Goal: Register for event/course

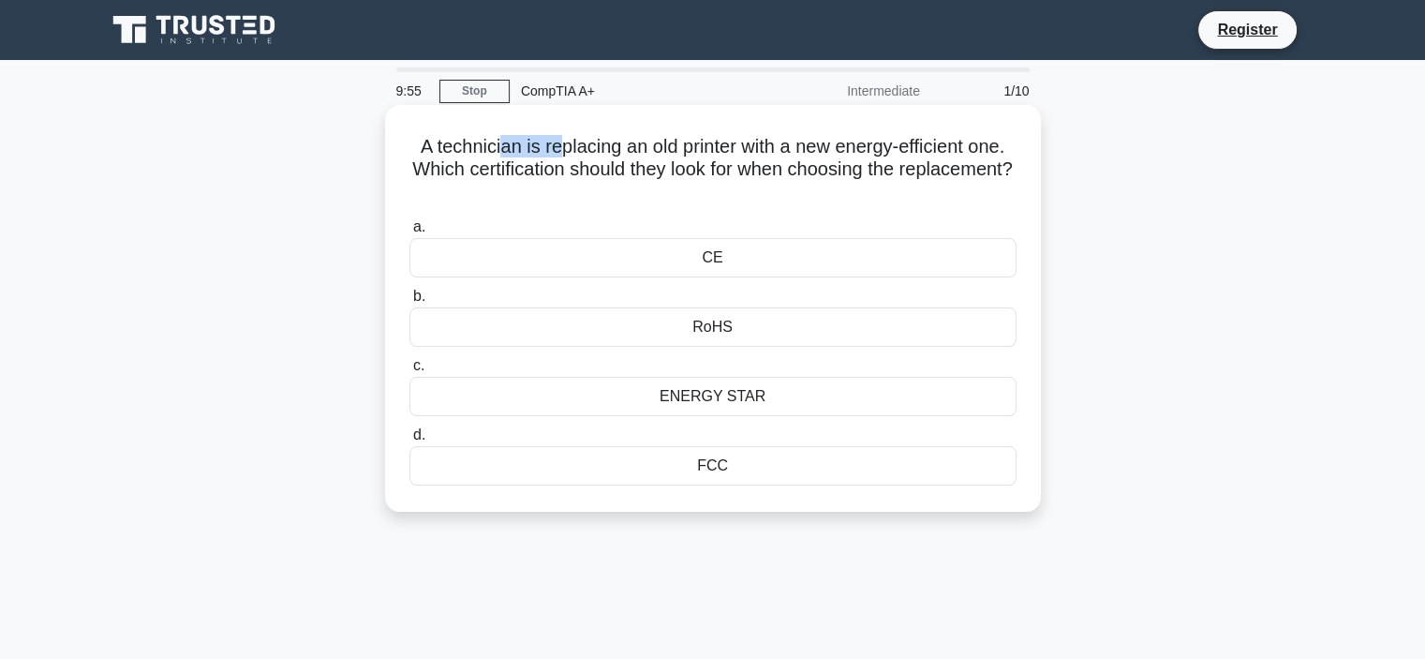
drag, startPoint x: 495, startPoint y: 156, endPoint x: 551, endPoint y: 155, distance: 56.2
click at [551, 155] on h5 "A technician is replacing an old printer with a new energy-efficient one. Which…" at bounding box center [713, 169] width 611 height 69
drag, startPoint x: 656, startPoint y: 140, endPoint x: 680, endPoint y: 140, distance: 24.4
click at [680, 140] on h5 "A technician is replacing an old printer with a new energy-efficient one. Which…" at bounding box center [713, 169] width 611 height 69
drag, startPoint x: 716, startPoint y: 134, endPoint x: 760, endPoint y: 134, distance: 44.0
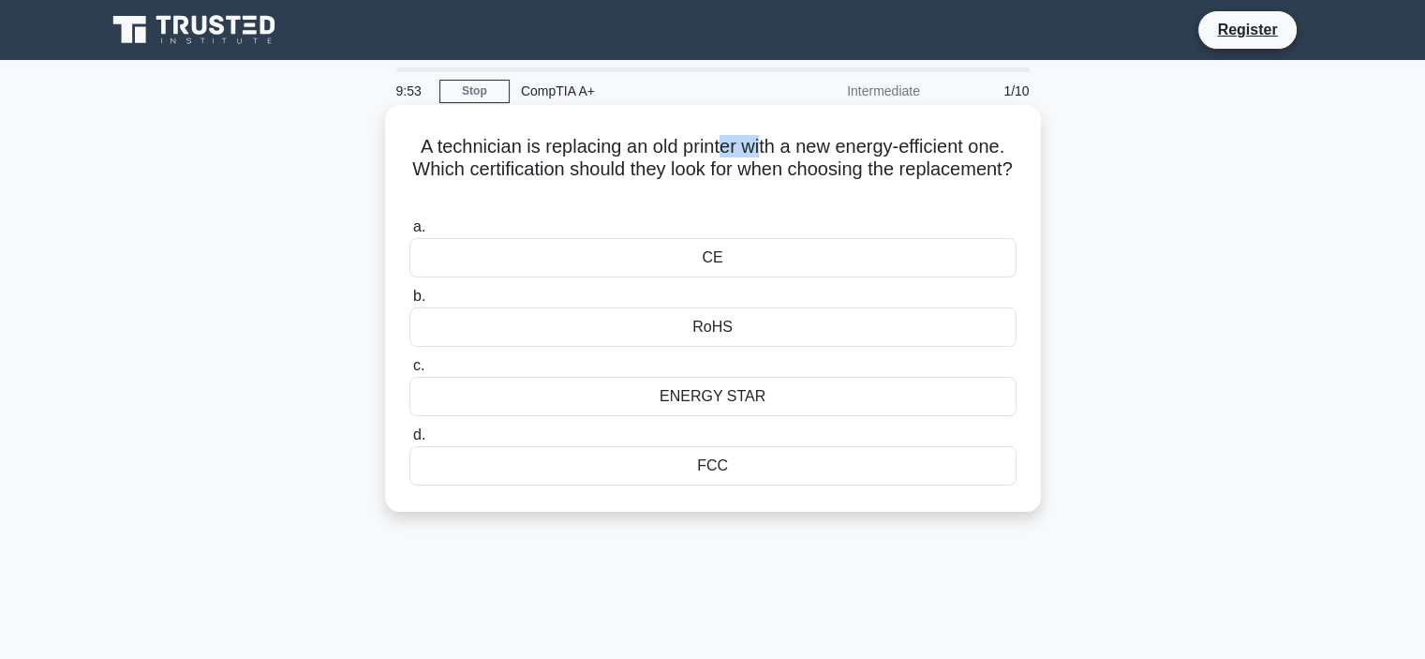
click at [760, 135] on h5 "A technician is replacing an old printer with a new energy-efficient one. Which…" at bounding box center [713, 169] width 611 height 69
drag, startPoint x: 875, startPoint y: 141, endPoint x: 980, endPoint y: 145, distance: 105.0
click at [980, 145] on h5 "A technician is replacing an old printer with a new energy-efficient one. Which…" at bounding box center [713, 169] width 611 height 69
drag, startPoint x: 540, startPoint y: 163, endPoint x: 612, endPoint y: 176, distance: 73.3
click at [612, 176] on h5 "A technician is replacing an old printer with a new energy-efficient one. Which…" at bounding box center [713, 169] width 611 height 69
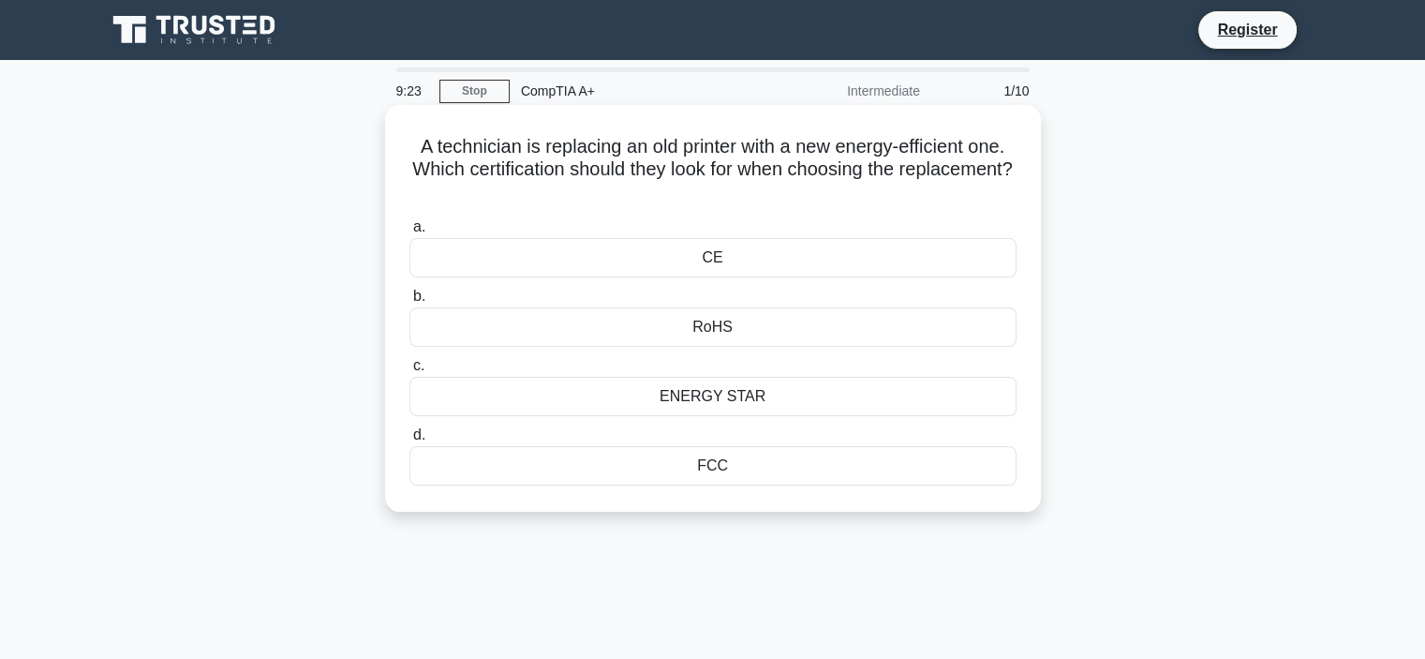
click at [705, 456] on div "FCC" at bounding box center [712, 465] width 607 height 39
click at [409, 441] on input "d. FCC" at bounding box center [409, 435] width 0 height 12
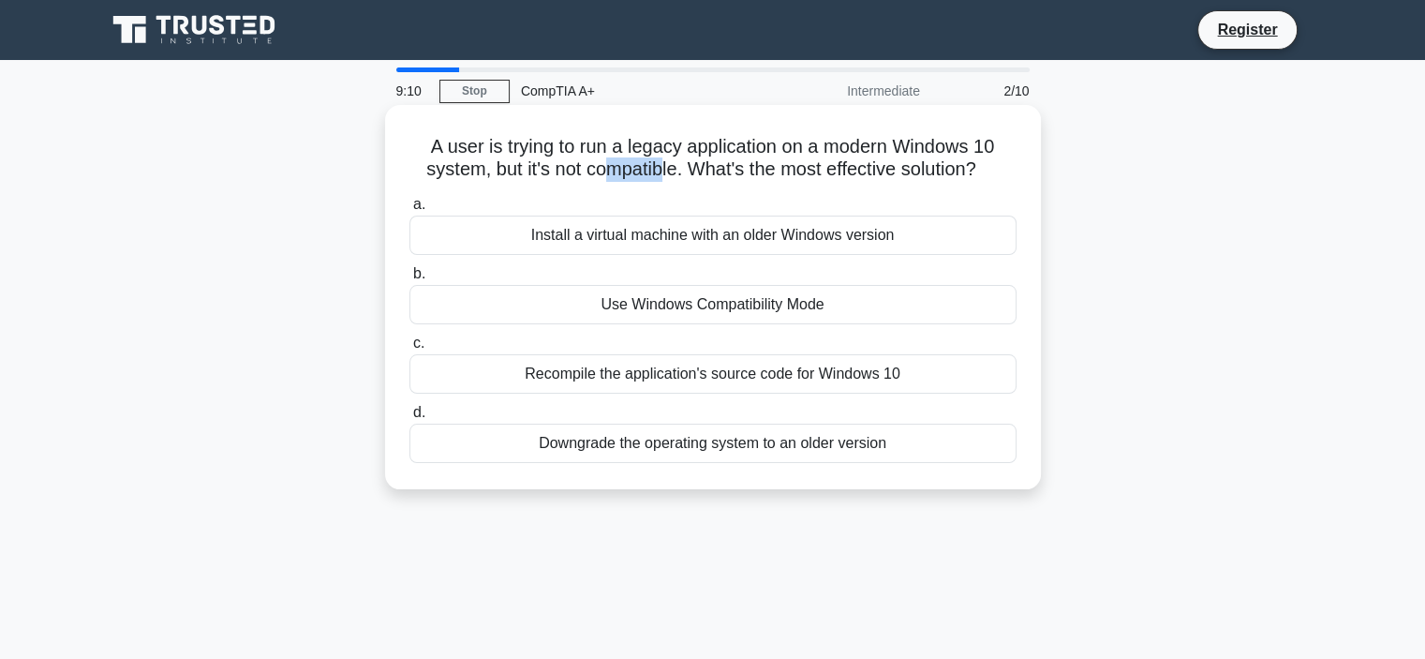
drag, startPoint x: 601, startPoint y: 168, endPoint x: 660, endPoint y: 164, distance: 59.1
click at [660, 164] on h5 "A user is trying to run a legacy application on a modern Windows 10 system, but…" at bounding box center [713, 158] width 611 height 47
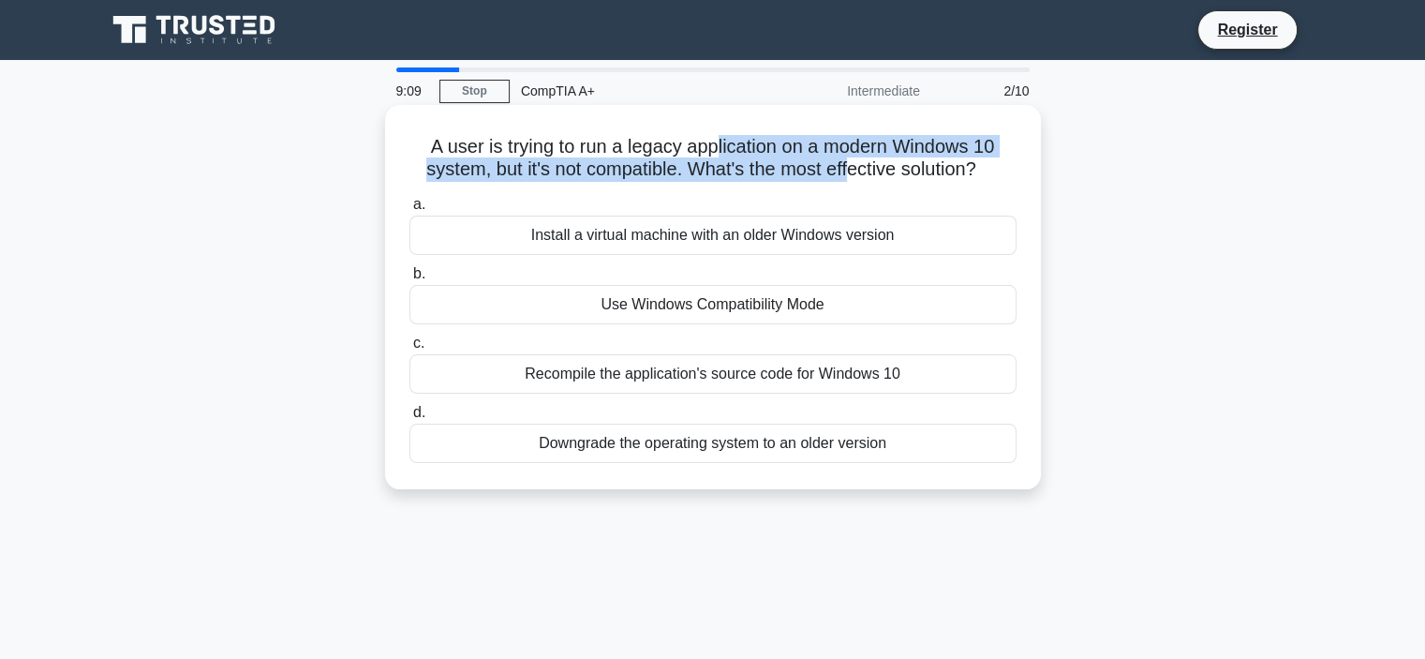
drag, startPoint x: 713, startPoint y: 157, endPoint x: 854, endPoint y: 171, distance: 141.2
click at [854, 171] on h5 "A user is trying to run a legacy application on a modern Windows 10 system, but…" at bounding box center [713, 158] width 611 height 47
click at [785, 171] on h5 "A user is trying to run a legacy application on a modern Windows 10 system, but…" at bounding box center [713, 158] width 611 height 47
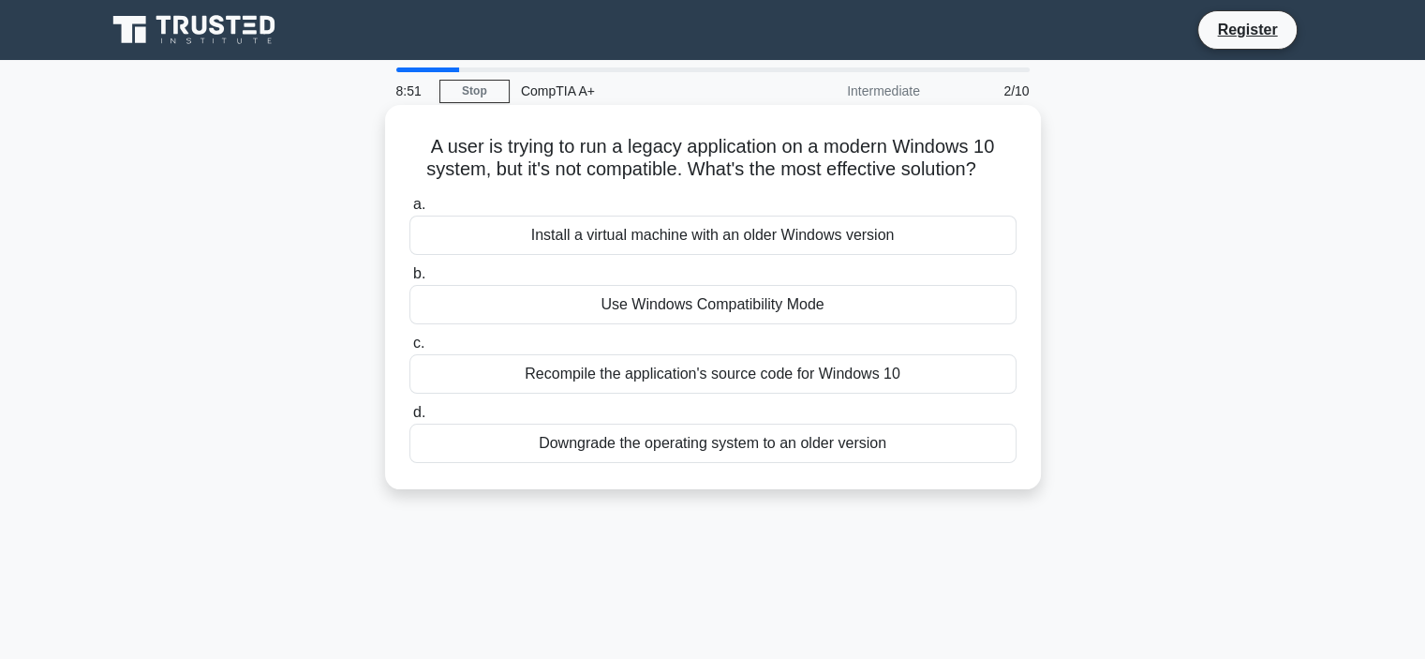
click at [743, 242] on div "Install a virtual machine with an older Windows version" at bounding box center [712, 234] width 607 height 39
click at [409, 211] on input "a. Install a virtual machine with an older Windows version" at bounding box center [409, 205] width 0 height 12
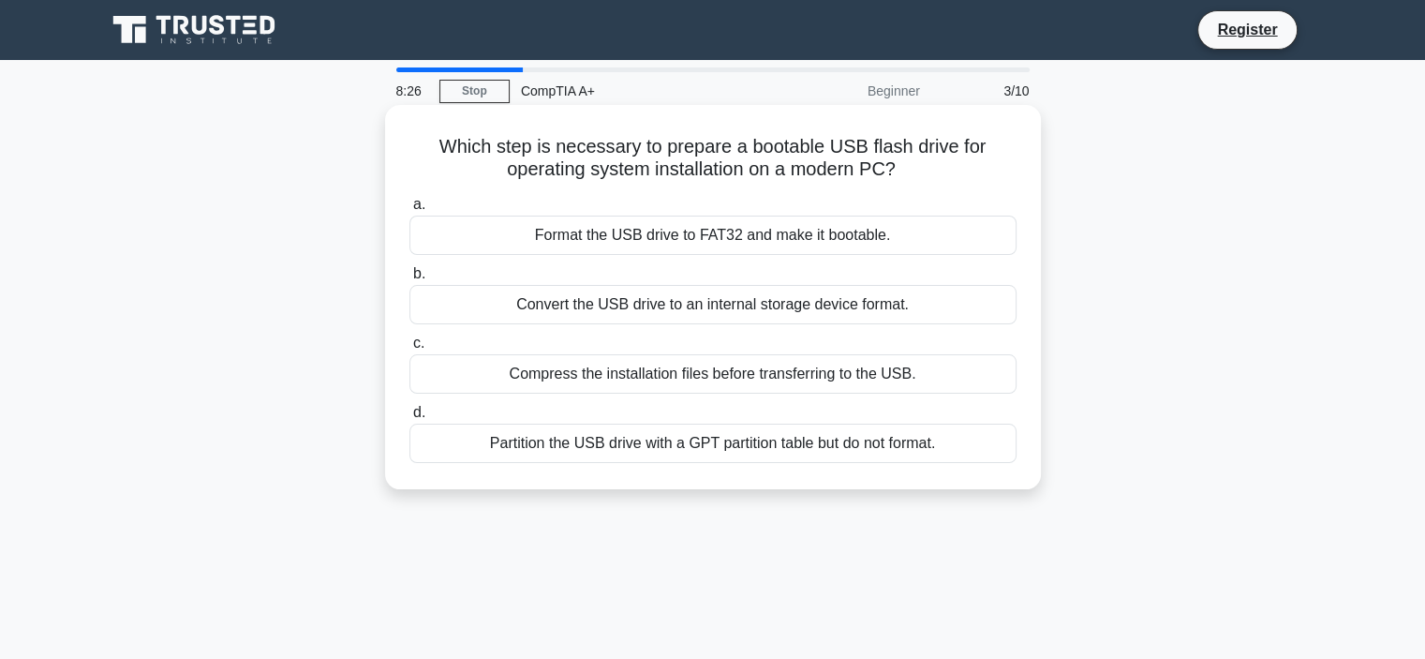
click at [764, 246] on div "Format the USB drive to FAT32 and make it bootable." at bounding box center [712, 234] width 607 height 39
click at [409, 211] on input "a. Format the USB drive to FAT32 and make it bootable." at bounding box center [409, 205] width 0 height 12
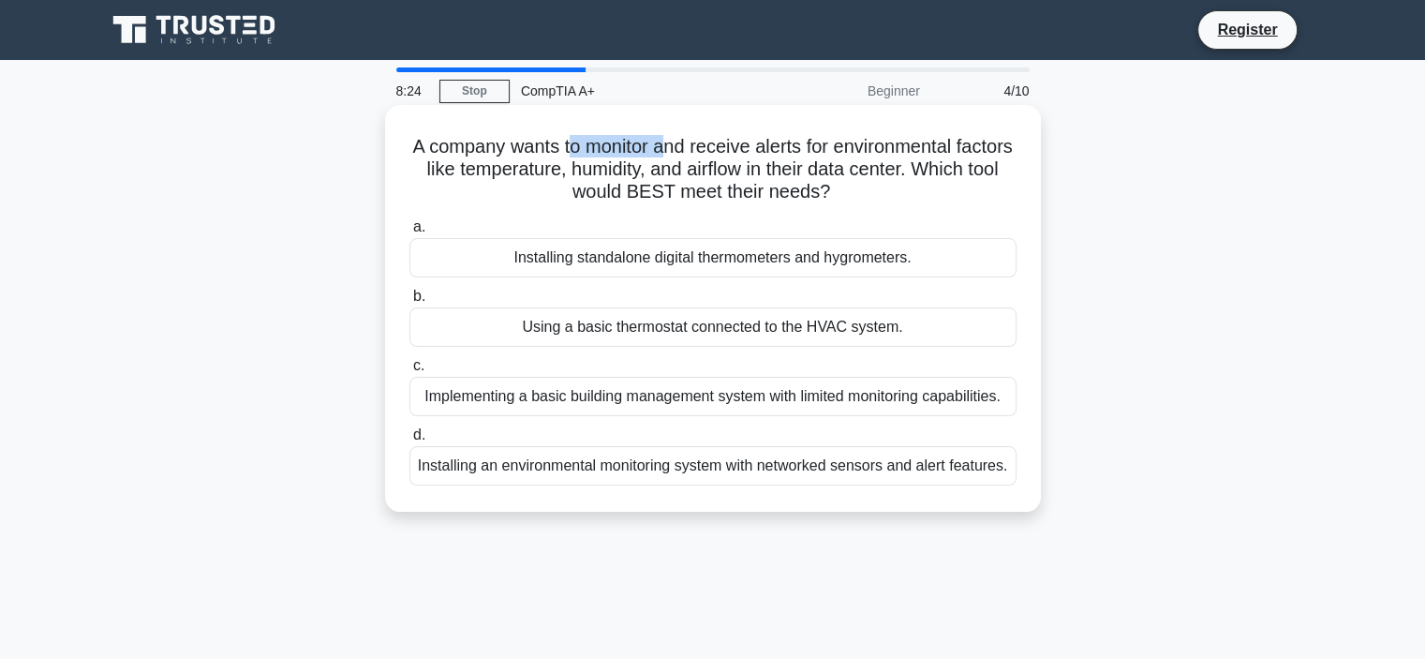
drag, startPoint x: 600, startPoint y: 149, endPoint x: 697, endPoint y: 146, distance: 97.5
click at [697, 146] on h5 "A company wants to monitor and receive alerts for environmental factors like te…" at bounding box center [713, 169] width 611 height 69
drag, startPoint x: 731, startPoint y: 145, endPoint x: 785, endPoint y: 139, distance: 54.7
click at [785, 139] on h5 "A company wants to monitor and receive alerts for environmental factors like te…" at bounding box center [713, 169] width 611 height 69
drag, startPoint x: 811, startPoint y: 138, endPoint x: 845, endPoint y: 135, distance: 33.8
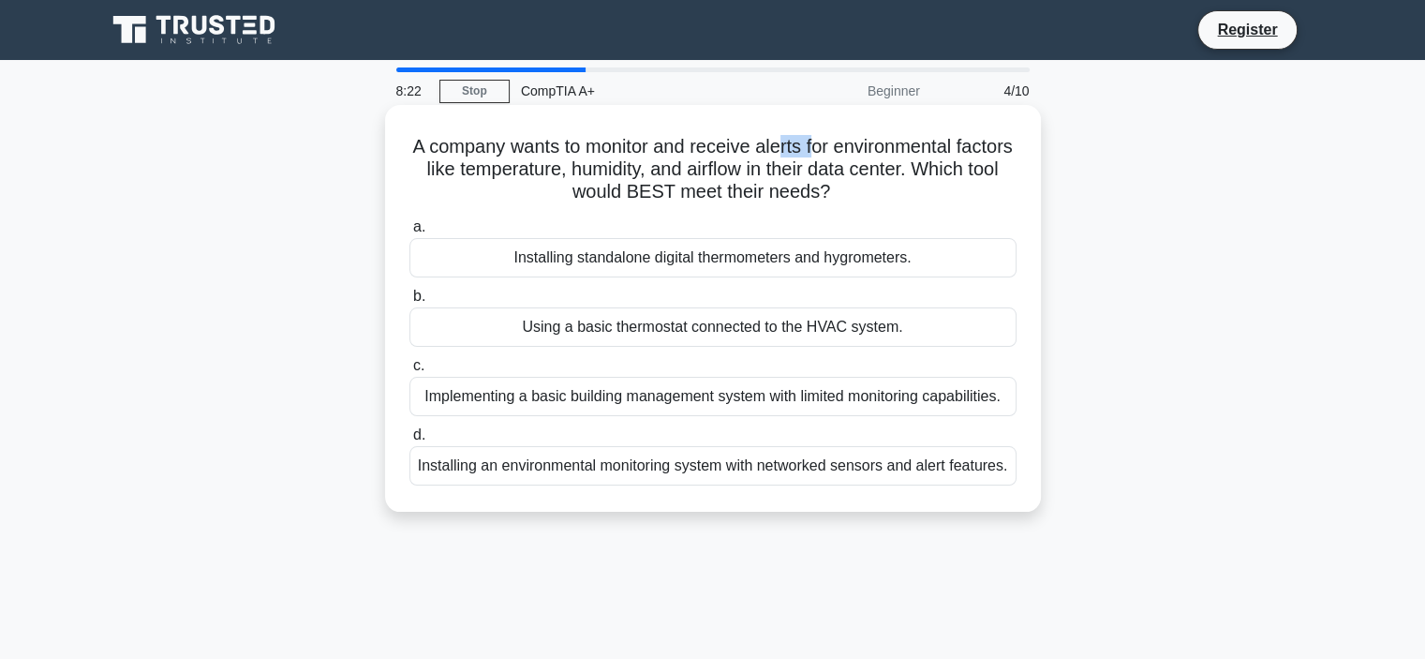
click at [845, 135] on h5 "A company wants to monitor and receive alerts for environmental factors like te…" at bounding box center [713, 169] width 611 height 69
drag, startPoint x: 865, startPoint y: 138, endPoint x: 916, endPoint y: 138, distance: 51.5
click at [916, 138] on h5 "A company wants to monitor and receive alerts for environmental factors like te…" at bounding box center [713, 169] width 611 height 69
drag, startPoint x: 564, startPoint y: 168, endPoint x: 615, endPoint y: 168, distance: 50.6
click at [615, 168] on h5 "A company wants to monitor and receive alerts for environmental factors like te…" at bounding box center [713, 169] width 611 height 69
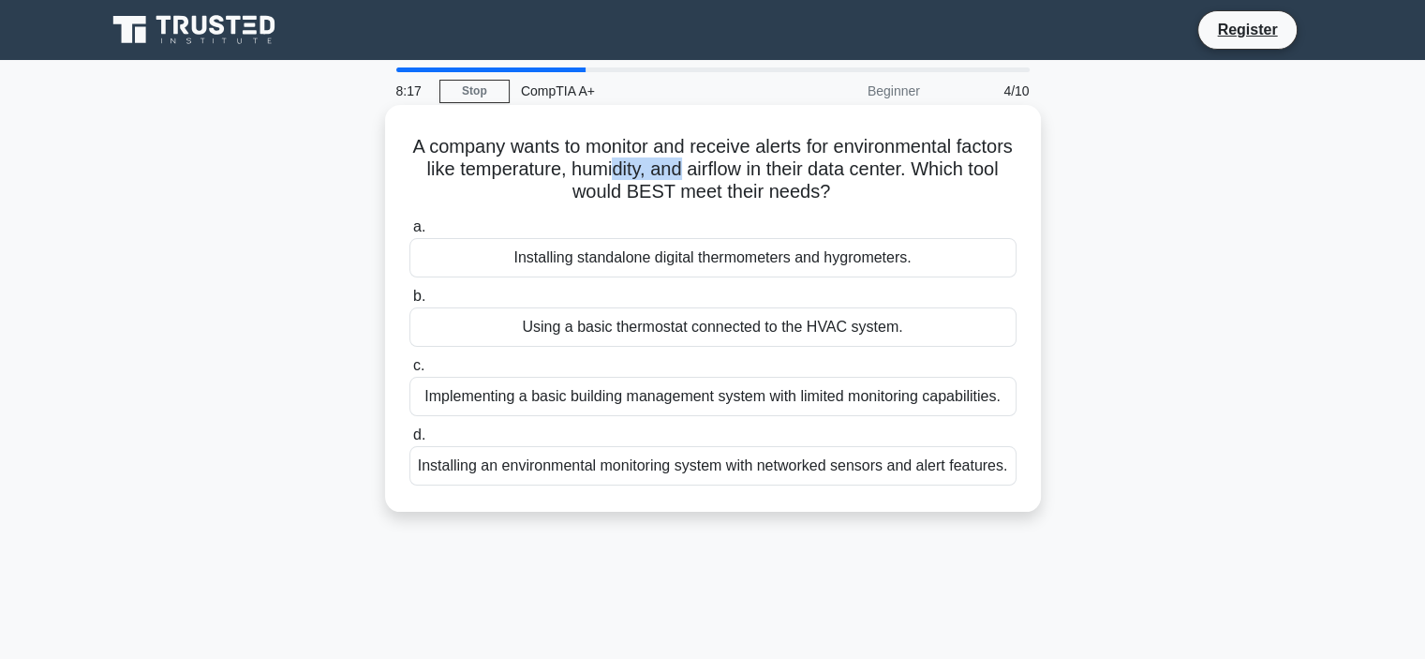
drag, startPoint x: 685, startPoint y: 159, endPoint x: 761, endPoint y: 161, distance: 75.9
click at [761, 161] on h5 "A company wants to monitor and receive alerts for environmental factors like te…" at bounding box center [713, 169] width 611 height 69
click at [611, 190] on h5 "A company wants to monitor and receive alerts for environmental factors like te…" at bounding box center [713, 169] width 611 height 69
drag, startPoint x: 693, startPoint y: 404, endPoint x: 967, endPoint y: 411, distance: 273.7
click at [967, 411] on div "Implementing a basic building management system with limited monitoring capabil…" at bounding box center [712, 396] width 607 height 39
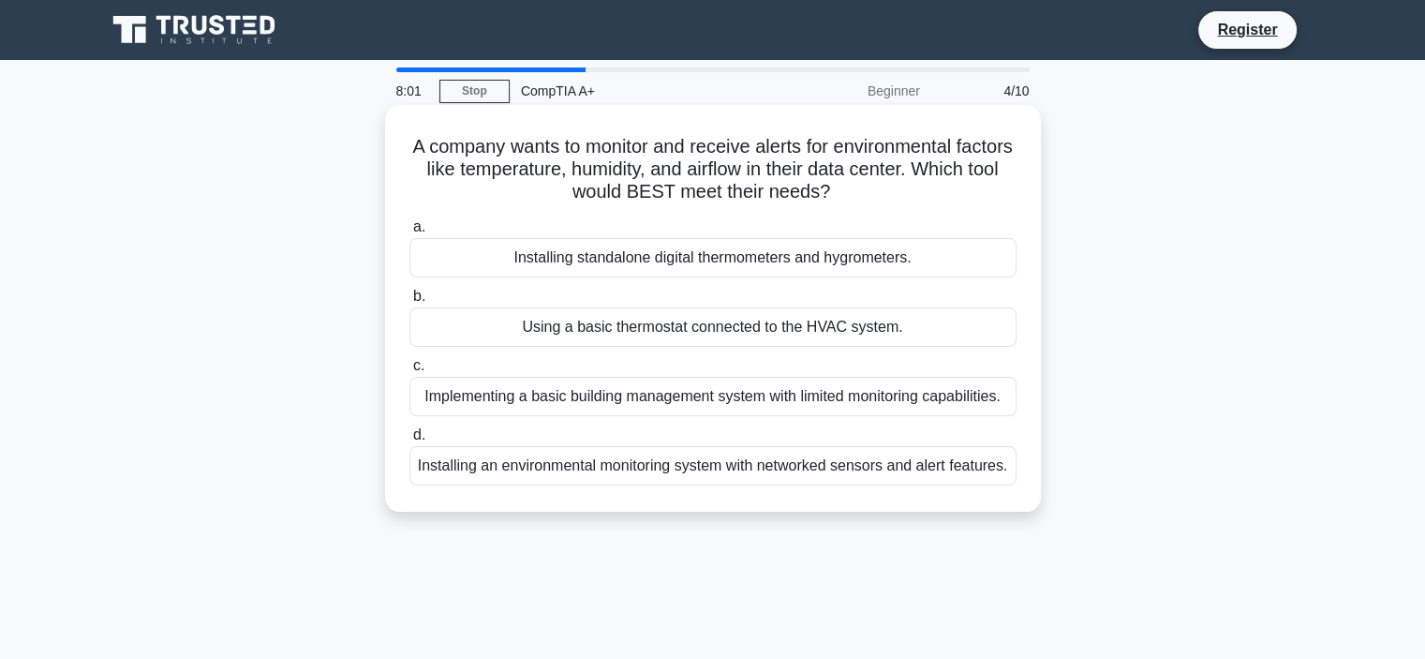
drag, startPoint x: 630, startPoint y: 465, endPoint x: 761, endPoint y: 464, distance: 131.2
click at [761, 464] on div "Installing an environmental monitoring system with networked sensors and alert …" at bounding box center [712, 465] width 607 height 39
click at [822, 464] on div "Installing an environmental monitoring system with networked sensors and alert …" at bounding box center [712, 465] width 607 height 39
click at [409, 441] on input "d. Installing an environmental monitoring system with networked sensors and ale…" at bounding box center [409, 435] width 0 height 12
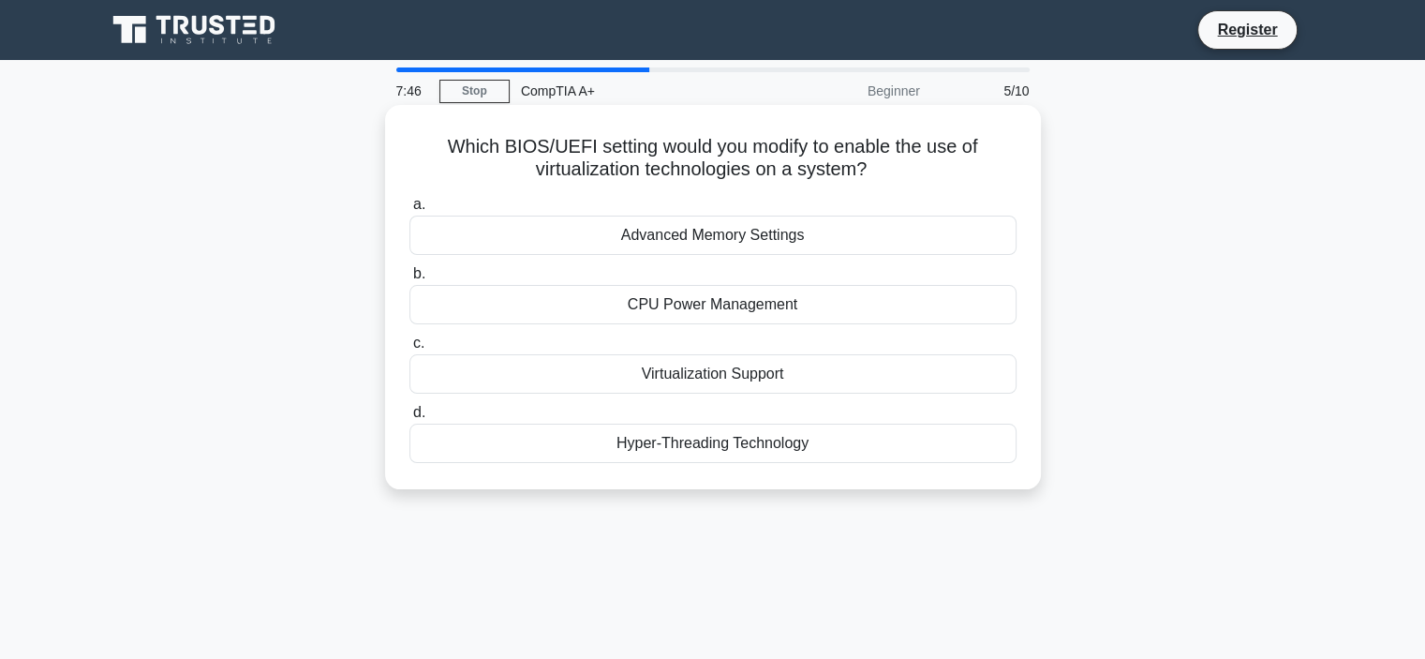
click at [706, 369] on div "Virtualization Support" at bounding box center [712, 373] width 607 height 39
click at [409, 349] on input "c. Virtualization Support" at bounding box center [409, 343] width 0 height 12
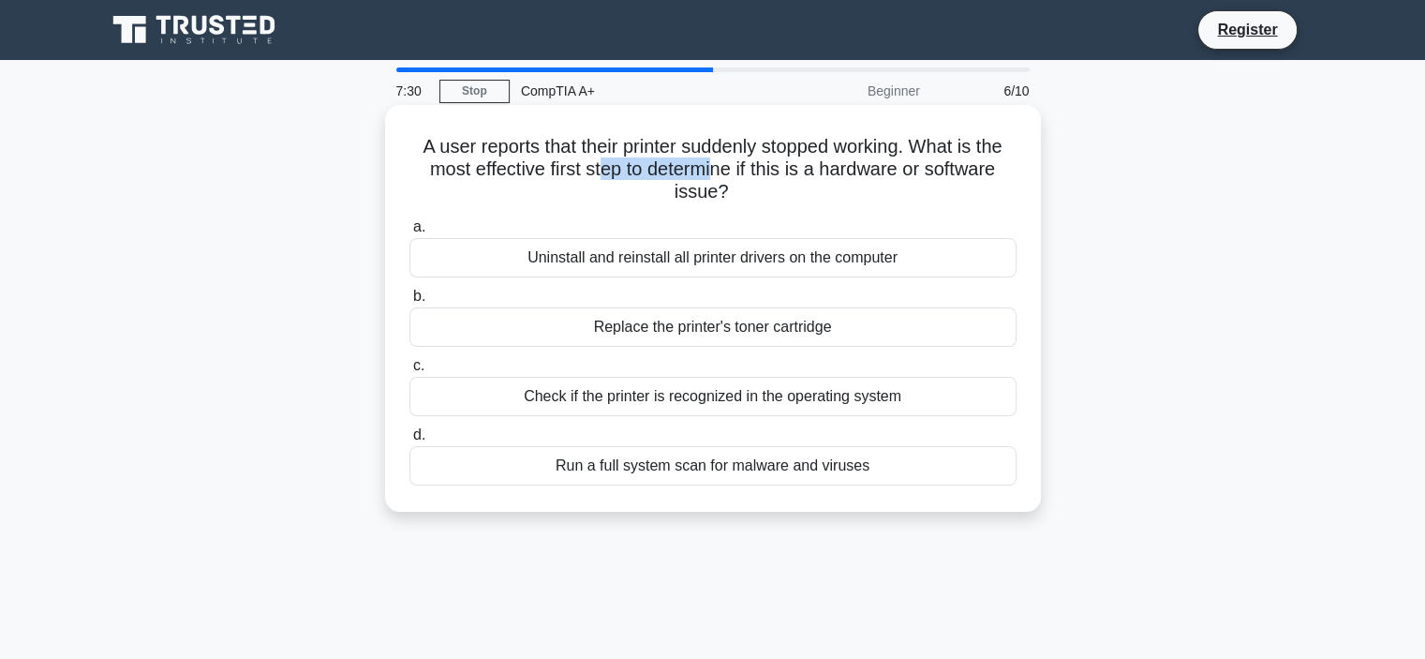
drag, startPoint x: 598, startPoint y: 174, endPoint x: 716, endPoint y: 168, distance: 118.2
click at [716, 168] on h5 "A user reports that their printer suddenly stopped working. What is the most ef…" at bounding box center [713, 169] width 611 height 69
drag, startPoint x: 762, startPoint y: 164, endPoint x: 791, endPoint y: 165, distance: 29.1
click at [791, 165] on h5 "A user reports that their printer suddenly stopped working. What is the most ef…" at bounding box center [713, 169] width 611 height 69
click at [762, 401] on div "Check if the printer is recognized in the operating system" at bounding box center [712, 396] width 607 height 39
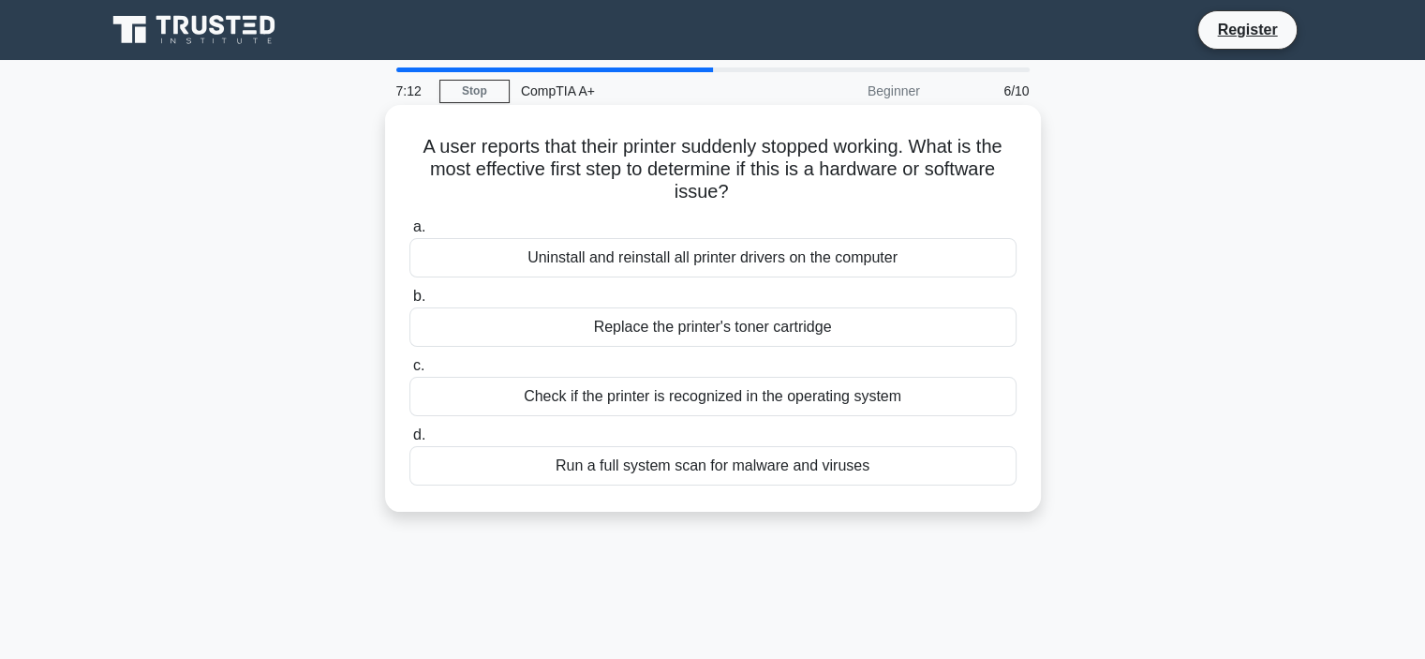
click at [409, 372] on input "c. Check if the printer is recognized in the operating system" at bounding box center [409, 366] width 0 height 12
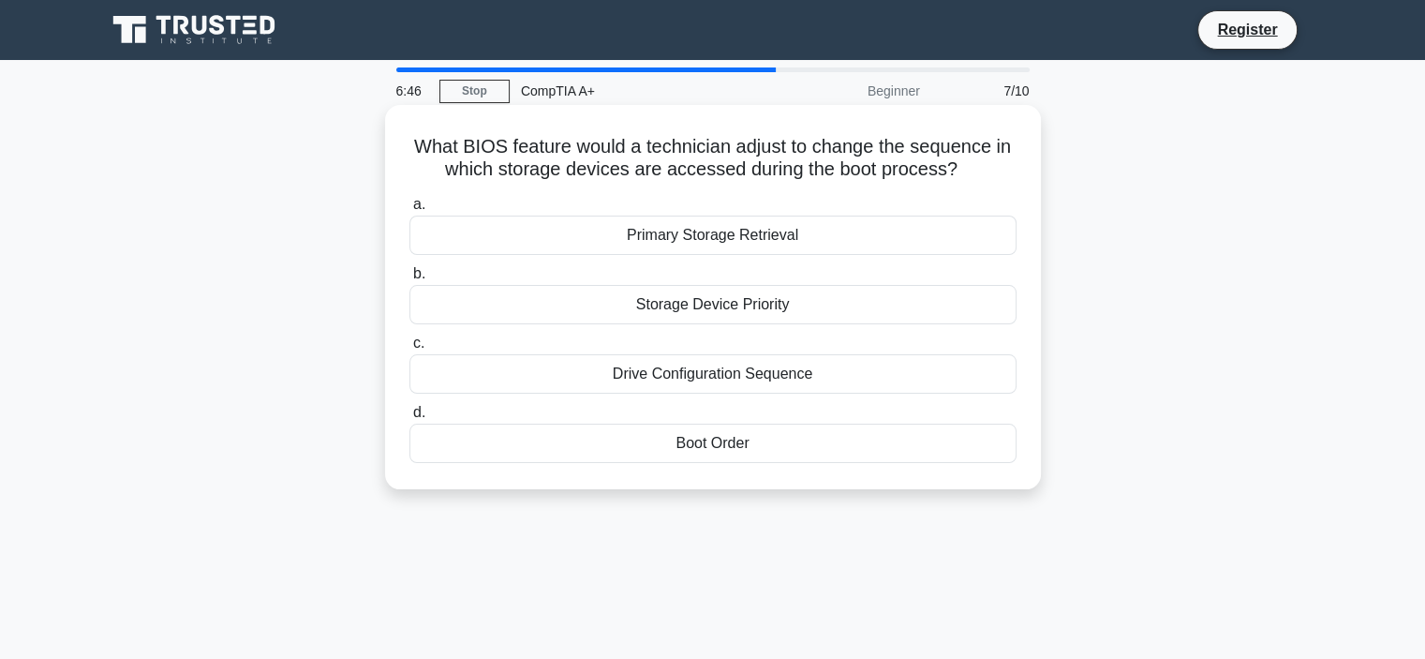
click at [684, 304] on div "Storage Device Priority" at bounding box center [712, 304] width 607 height 39
click at [409, 280] on input "b. Storage Device Priority" at bounding box center [409, 274] width 0 height 12
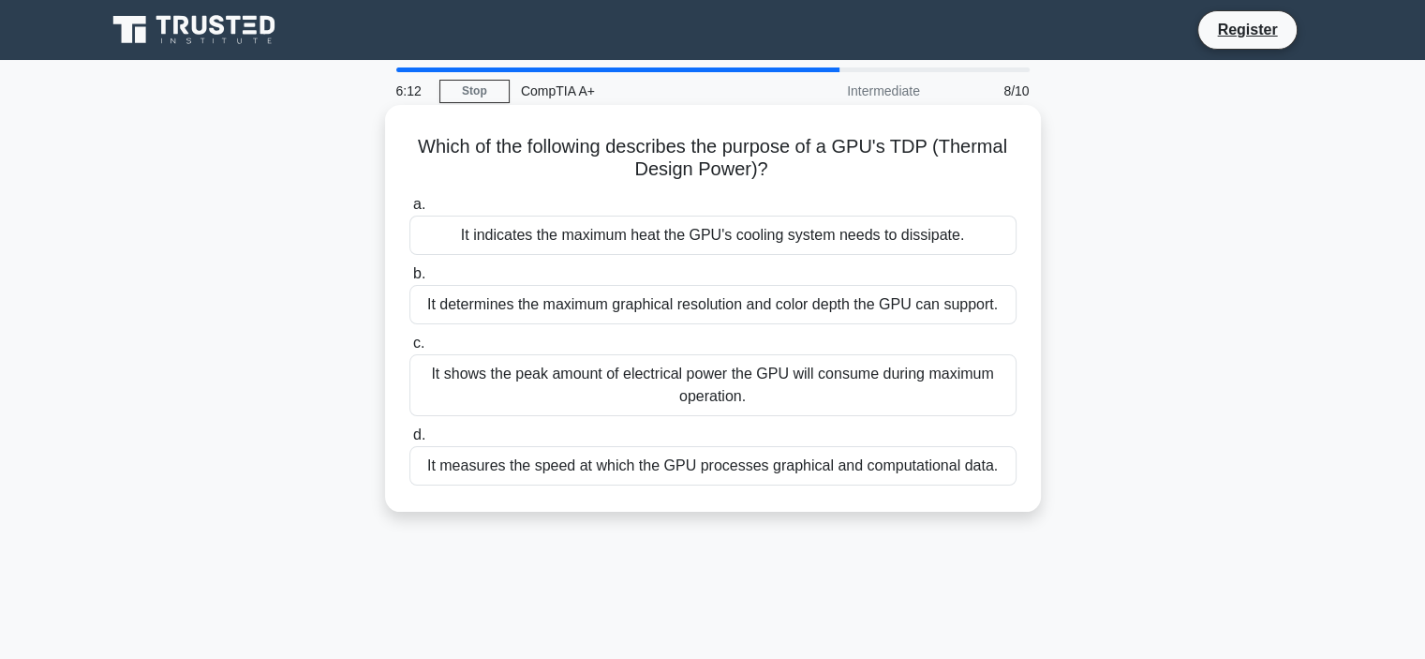
click at [774, 236] on div "It indicates the maximum heat the GPU's cooling system needs to dissipate." at bounding box center [712, 234] width 607 height 39
click at [409, 211] on input "a. It indicates the maximum heat the GPU's cooling system needs to dissipate." at bounding box center [409, 205] width 0 height 12
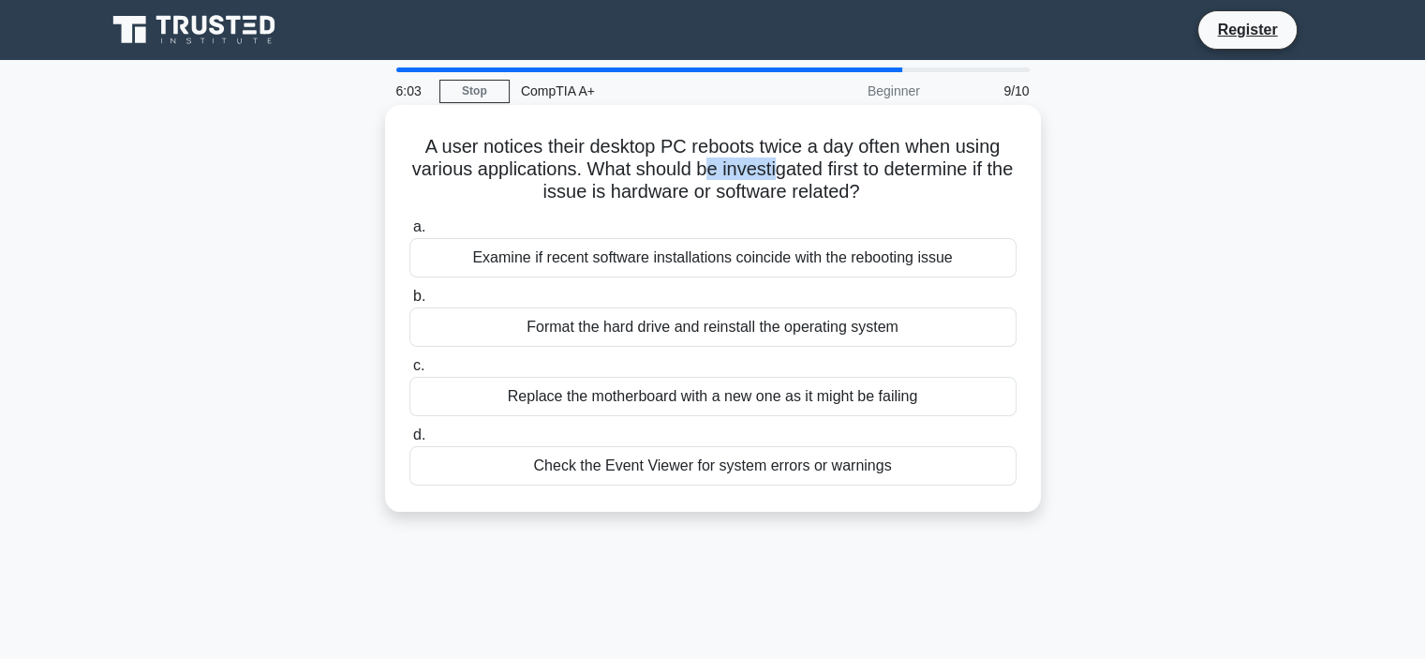
drag, startPoint x: 714, startPoint y: 168, endPoint x: 794, endPoint y: 169, distance: 79.6
click at [794, 169] on h5 "A user notices their desktop PC reboots twice a day often when using various ap…" at bounding box center [713, 169] width 611 height 69
click at [821, 168] on h5 "A user notices their desktop PC reboots twice a day often when using various ap…" at bounding box center [713, 169] width 611 height 69
click at [709, 460] on div "Check the Event Viewer for system errors or warnings" at bounding box center [712, 465] width 607 height 39
click at [409, 441] on input "d. Check the Event Viewer for system errors or warnings" at bounding box center [409, 435] width 0 height 12
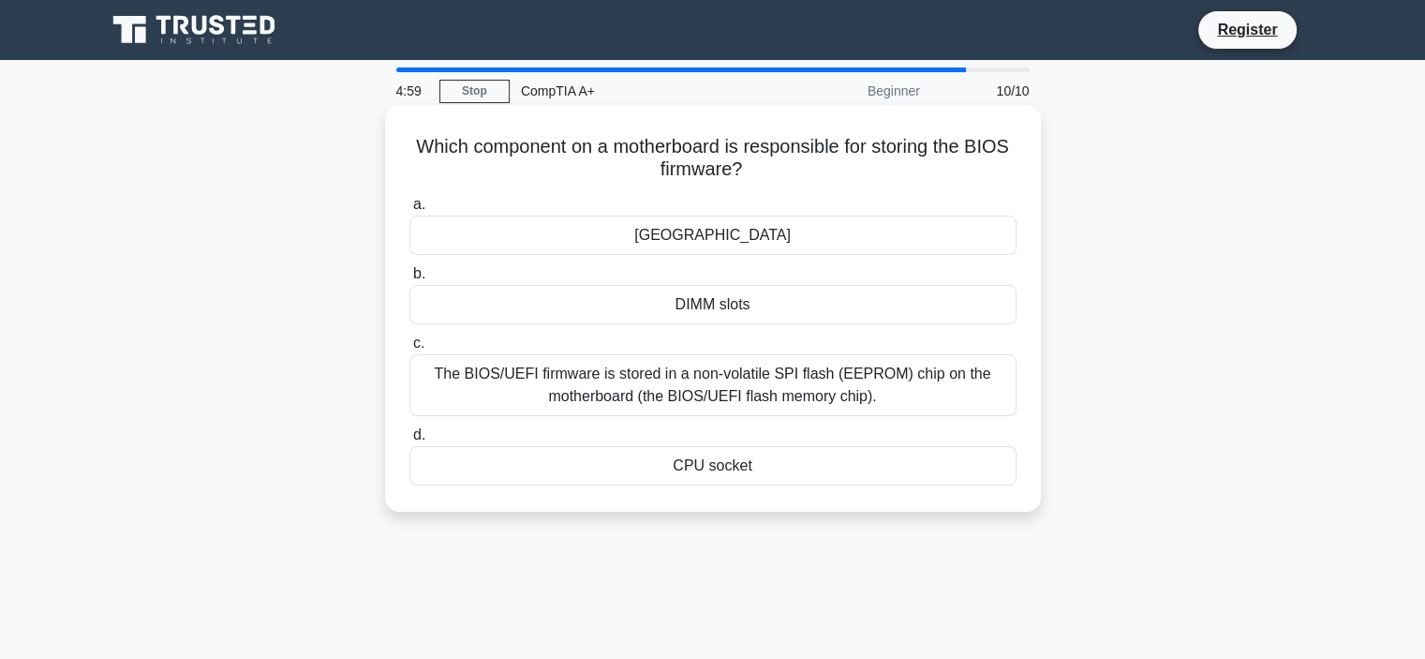
click at [689, 390] on div "The BIOS/UEFI firmware is stored in a non-volatile SPI flash (EEPROM) chip on t…" at bounding box center [712, 385] width 607 height 62
click at [409, 349] on input "c. The BIOS/UEFI firmware is stored in a non-volatile SPI flash (EEPROM) chip o…" at bounding box center [409, 343] width 0 height 12
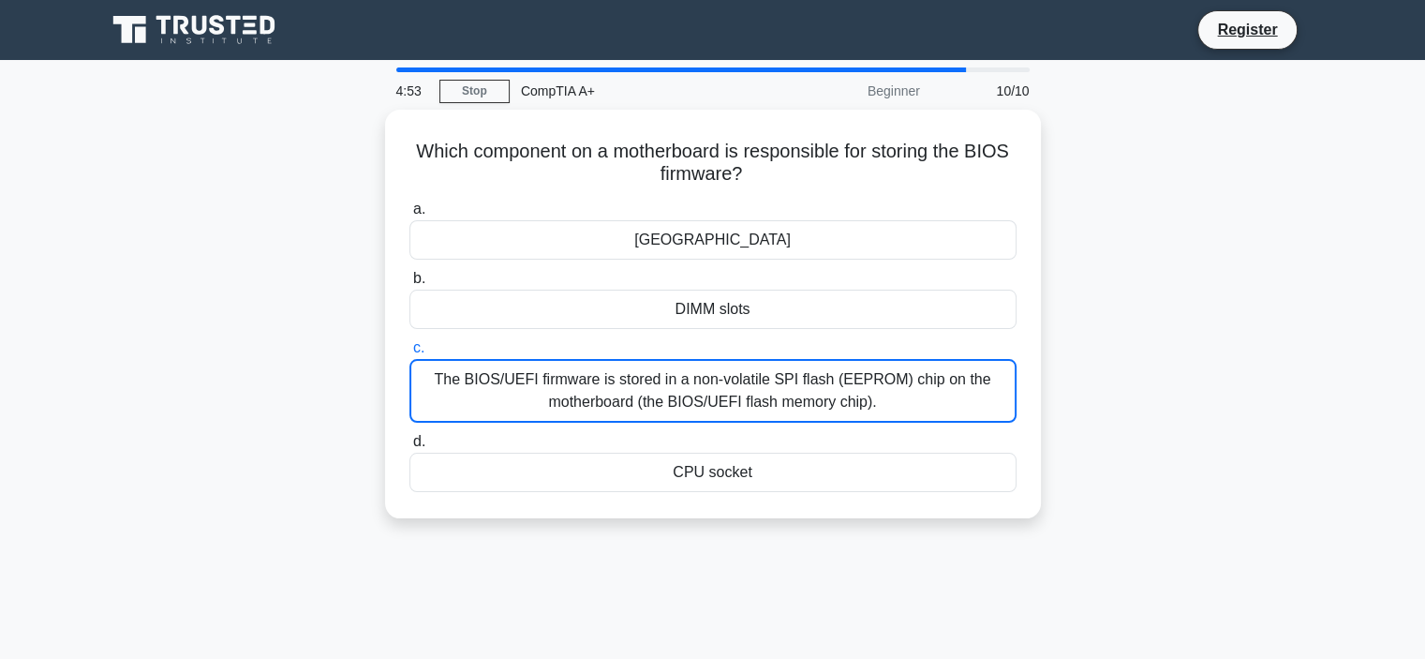
click at [307, 160] on div "Which component on a motherboard is responsible for storing the BIOS firmware? …" at bounding box center [713, 325] width 1237 height 431
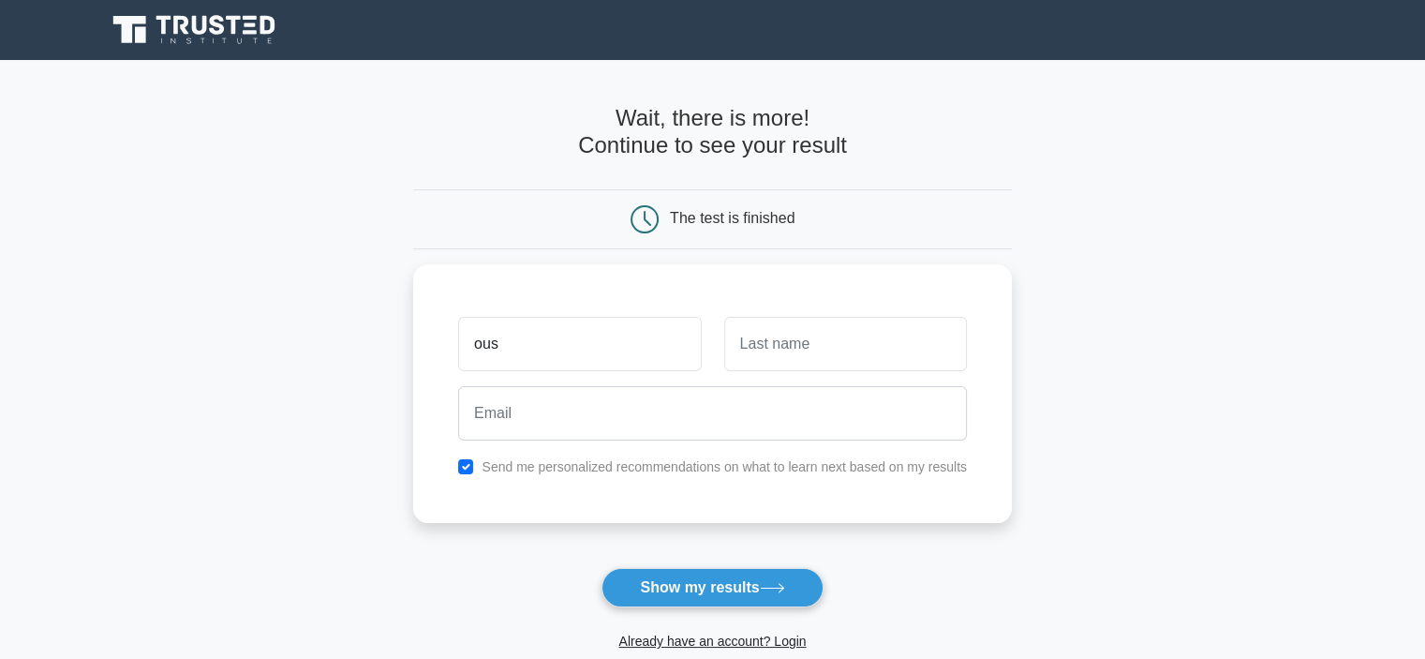
type input "ous"
type input "mhj"
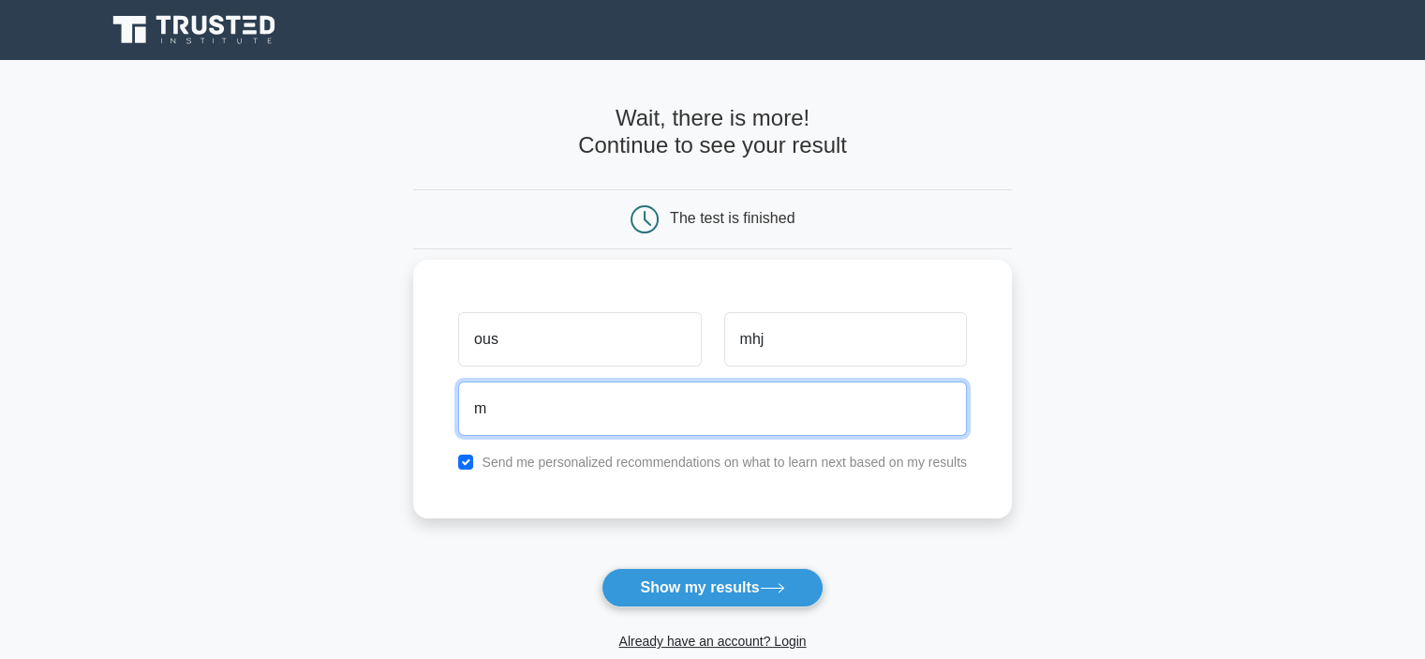
type input "[EMAIL_ADDRESS][DOMAIN_NAME]"
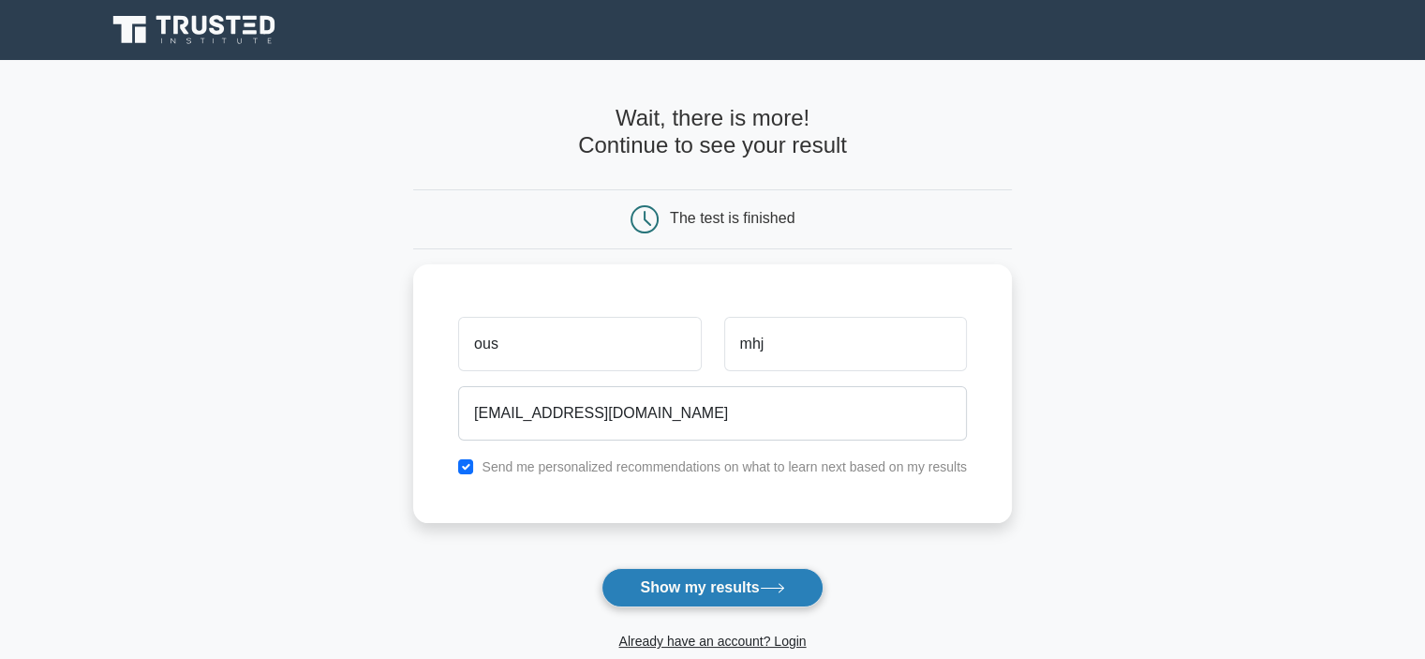
click at [765, 584] on icon at bounding box center [772, 588] width 25 height 10
